Goal: Information Seeking & Learning: Learn about a topic

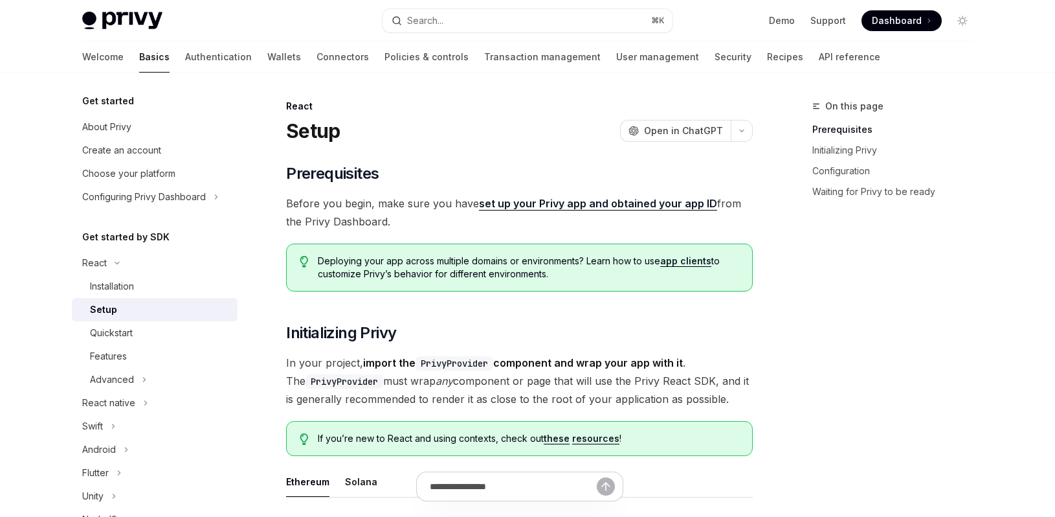
scroll to position [12, 0]
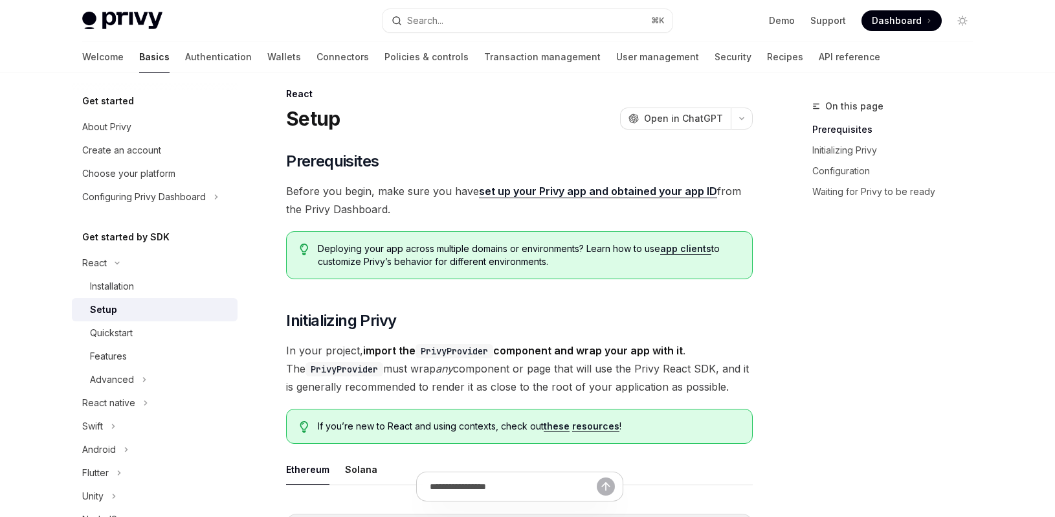
type textarea "*"
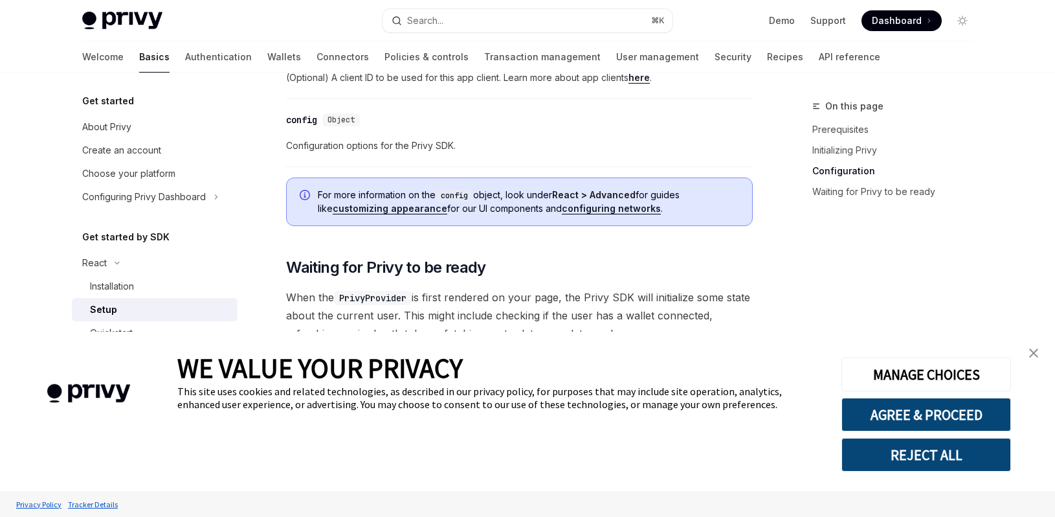
scroll to position [1060, 0]
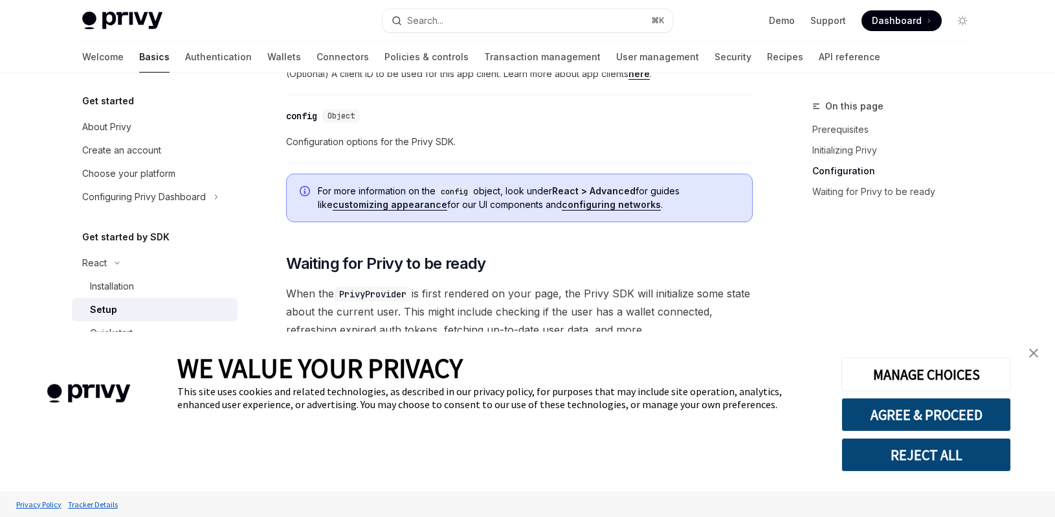
click at [1038, 351] on img "close banner" at bounding box center [1033, 352] width 9 height 9
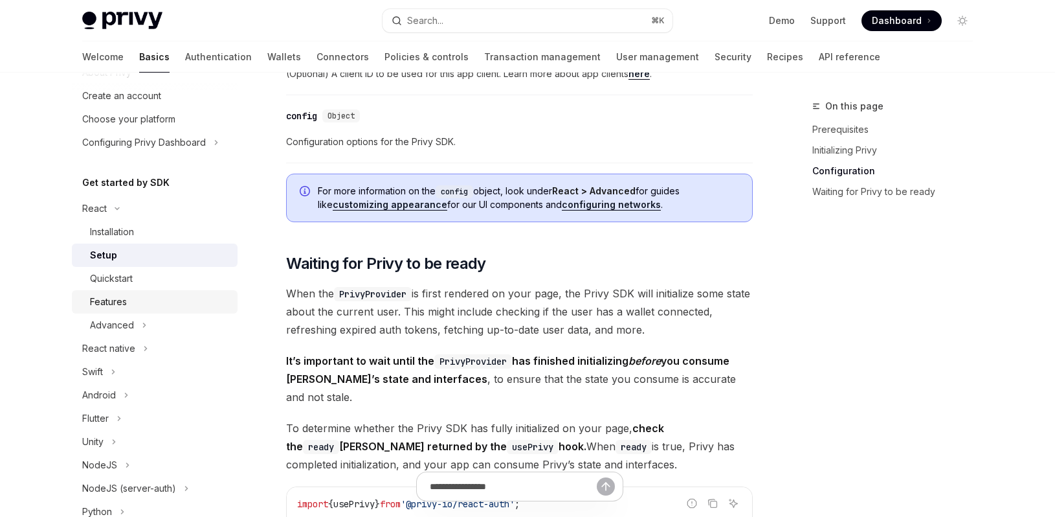
scroll to position [38, 0]
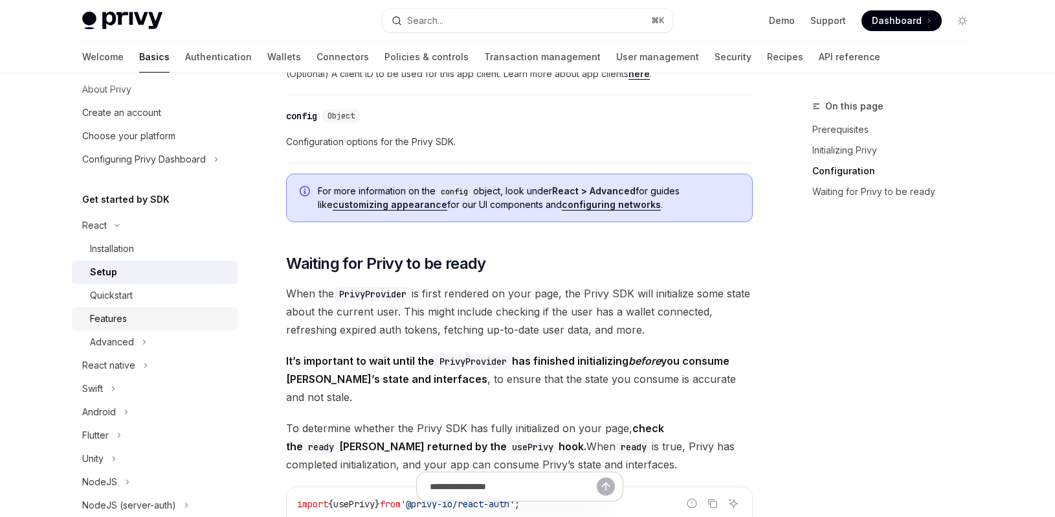
click at [110, 322] on div "Features" at bounding box center [108, 319] width 37 height 16
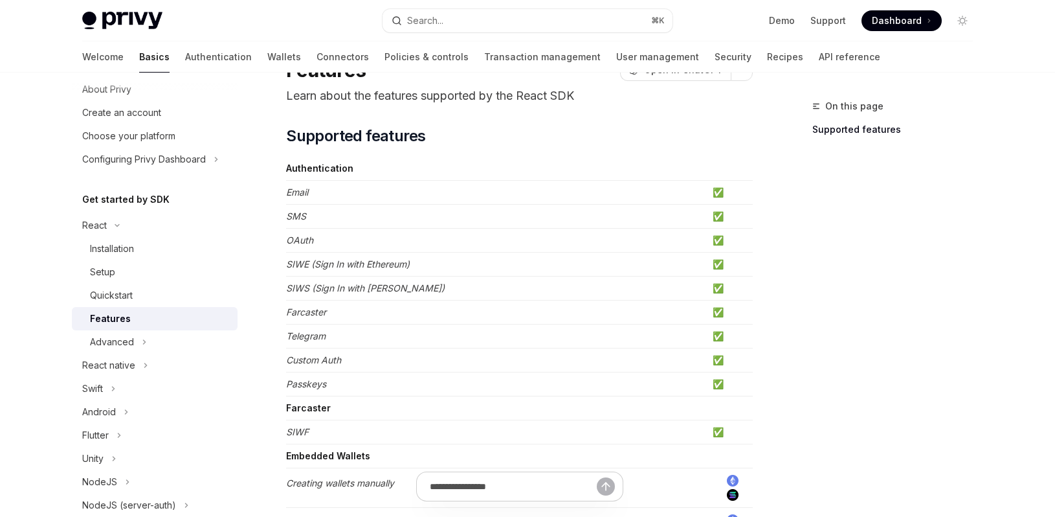
scroll to position [69, 0]
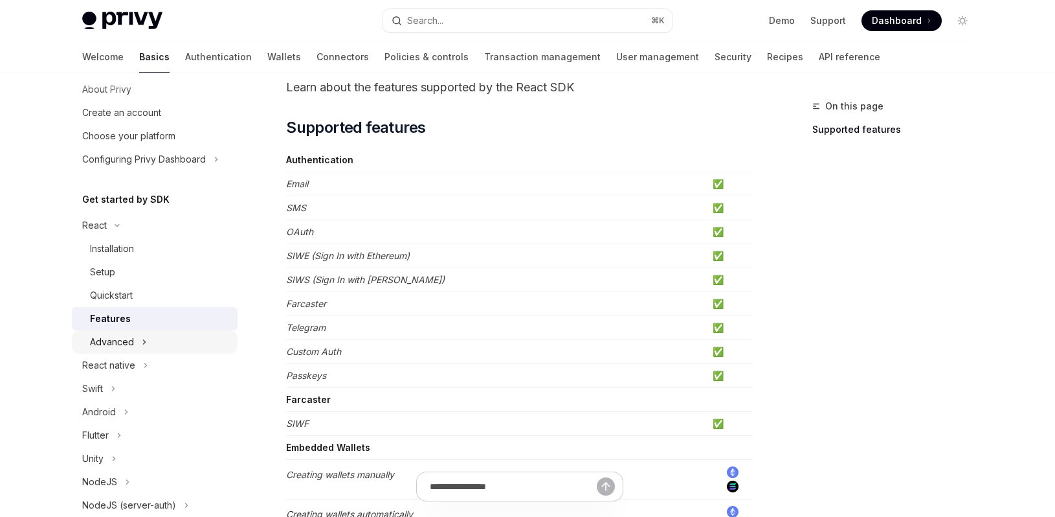
click at [115, 340] on div "Advanced" at bounding box center [112, 342] width 44 height 16
type textarea "*"
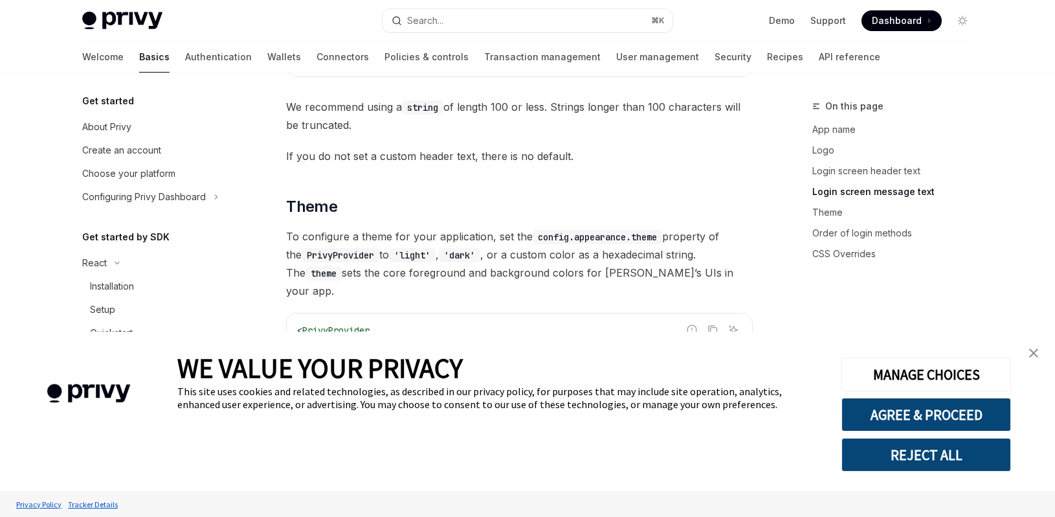
scroll to position [1764, 0]
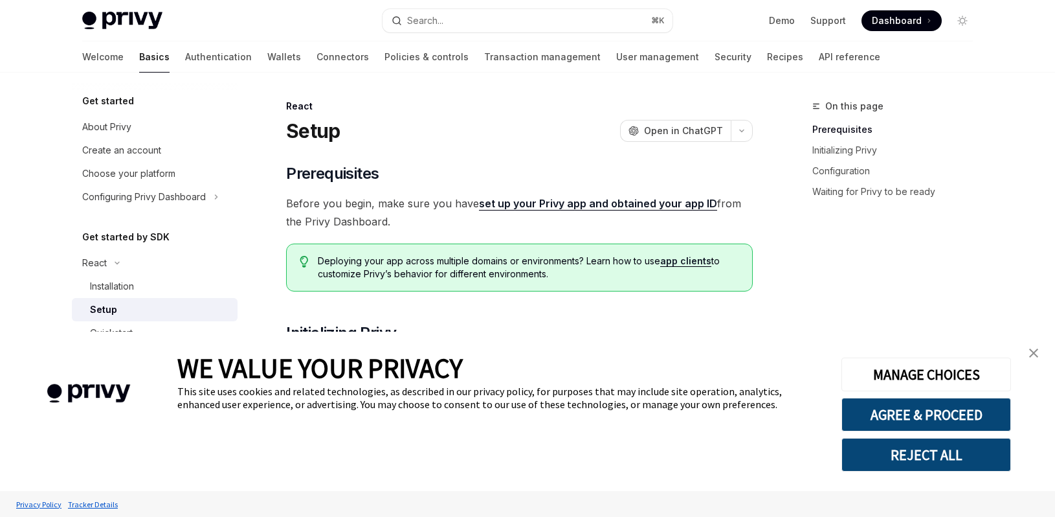
scroll to position [12, 0]
